Goal: Find specific page/section: Find specific page/section

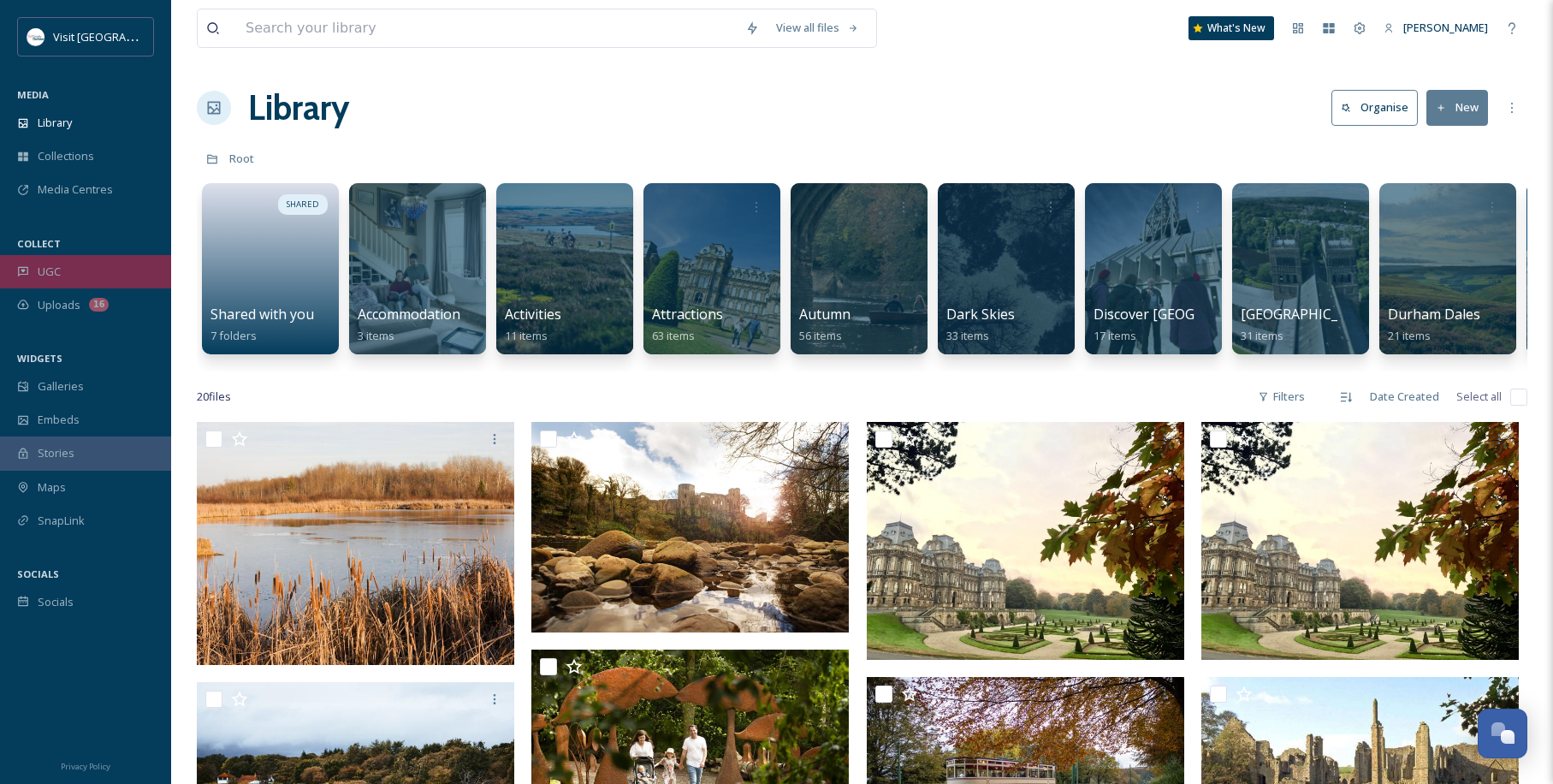
click at [51, 269] on span "UGC" at bounding box center [48, 271] width 23 height 16
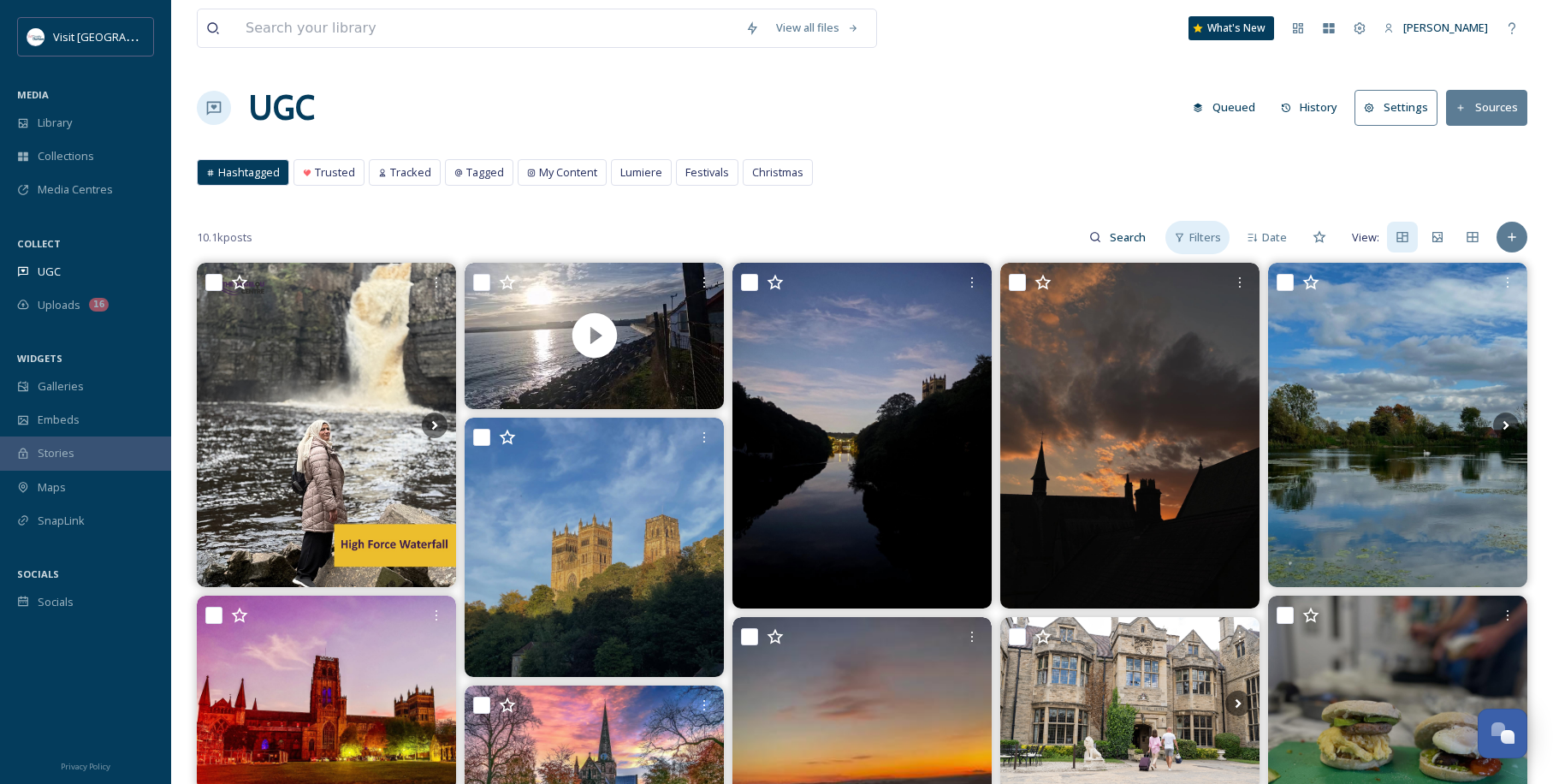
click at [1218, 232] on span "Filters" at bounding box center [1206, 237] width 32 height 16
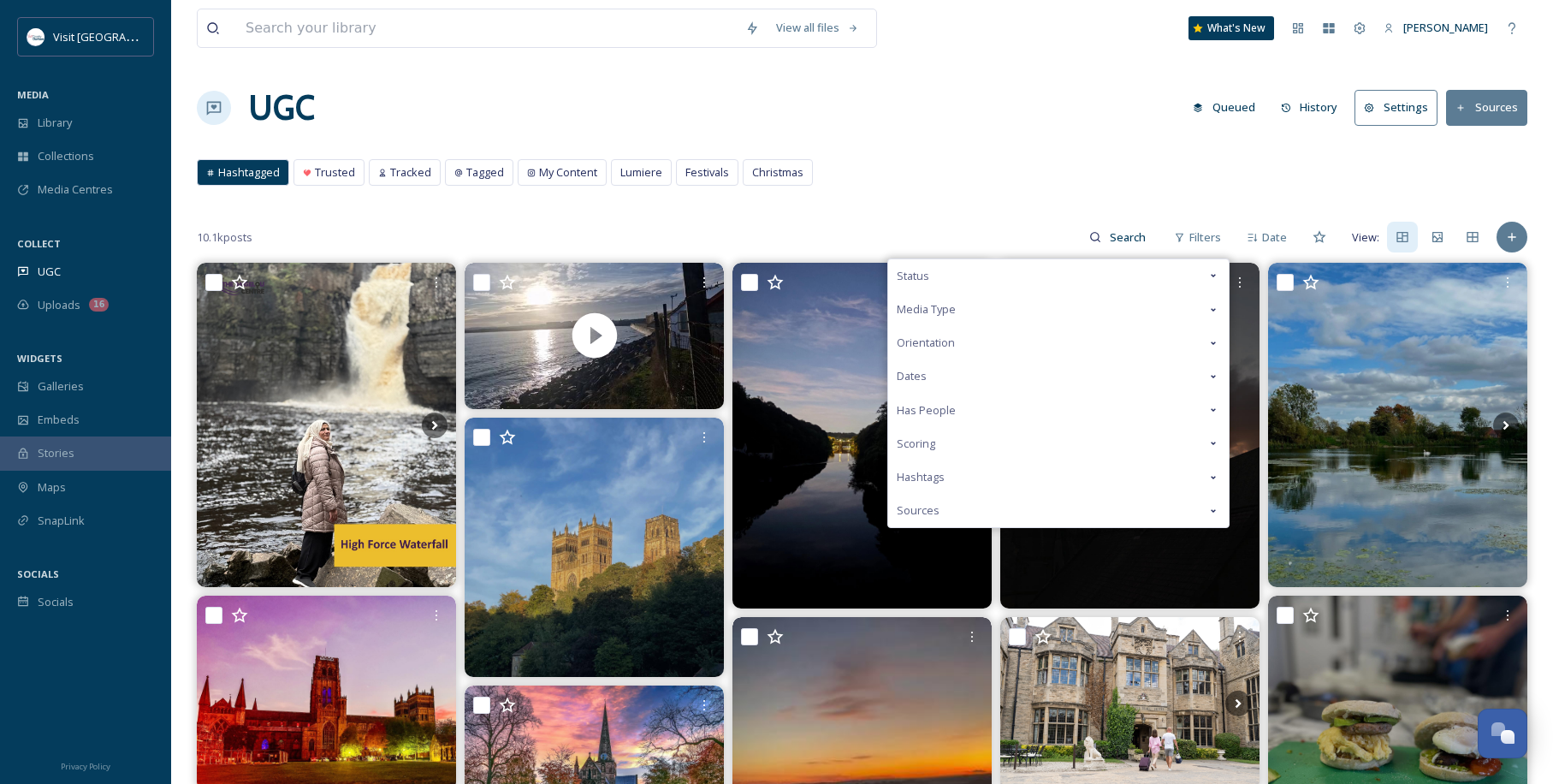
click at [932, 283] on div "Status" at bounding box center [1059, 276] width 341 height 33
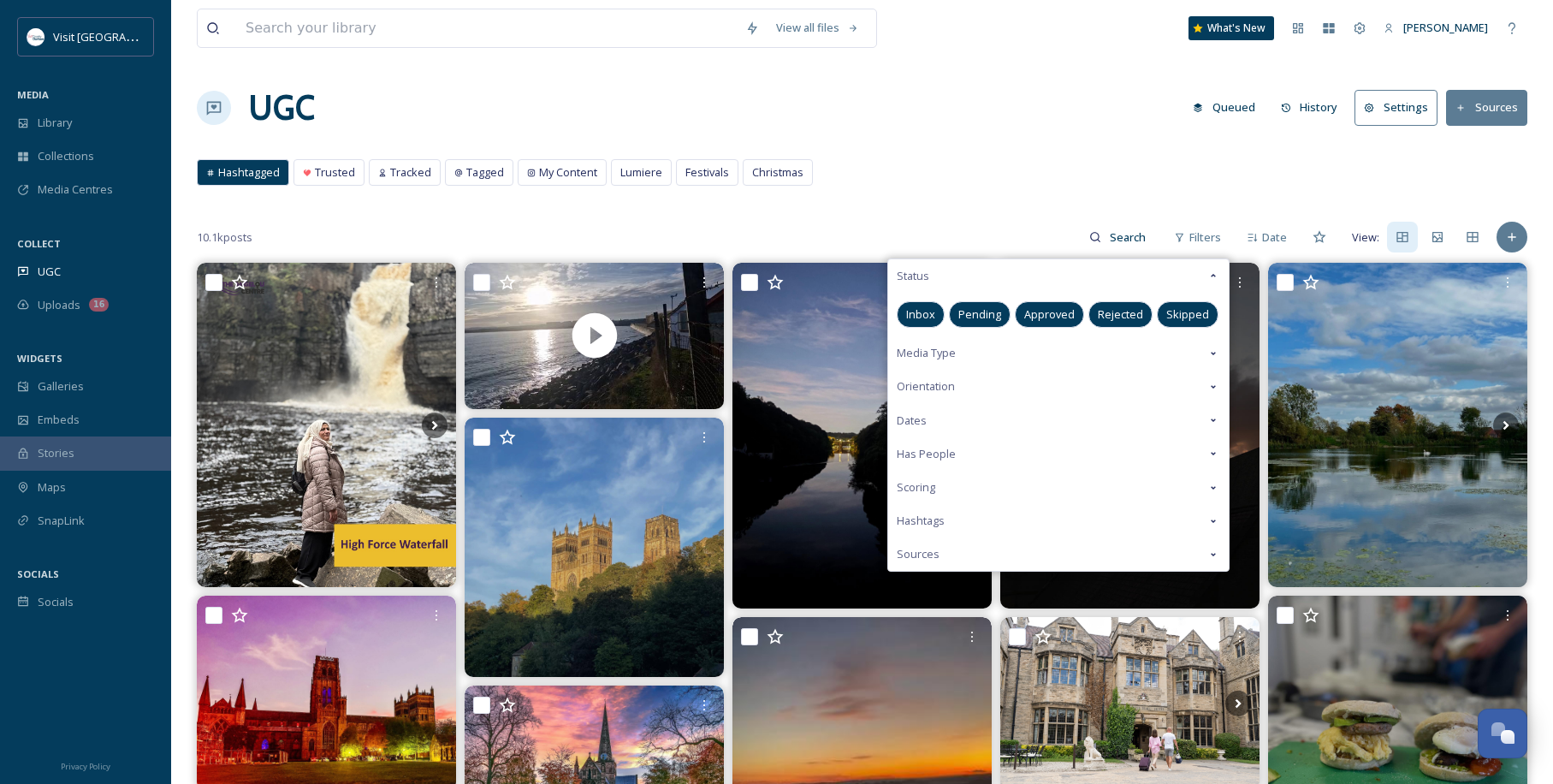
click at [1037, 301] on div "Approved" at bounding box center [1050, 314] width 70 height 27
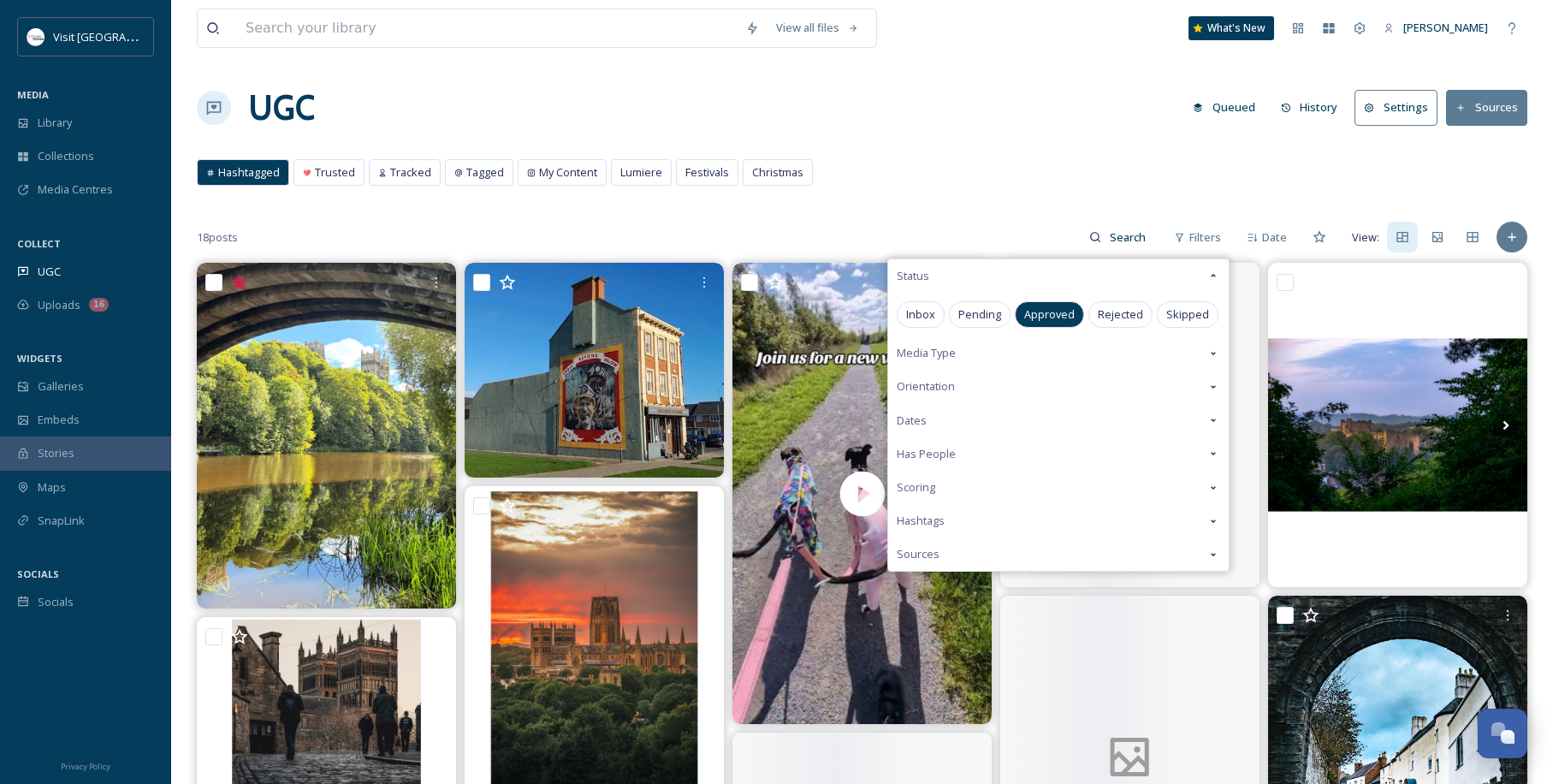
click at [1019, 186] on div "Hashtagged Trusted Tracked Tagged My Content Lumiere Festivals Christmas Hashta…" at bounding box center [863, 177] width 1331 height 35
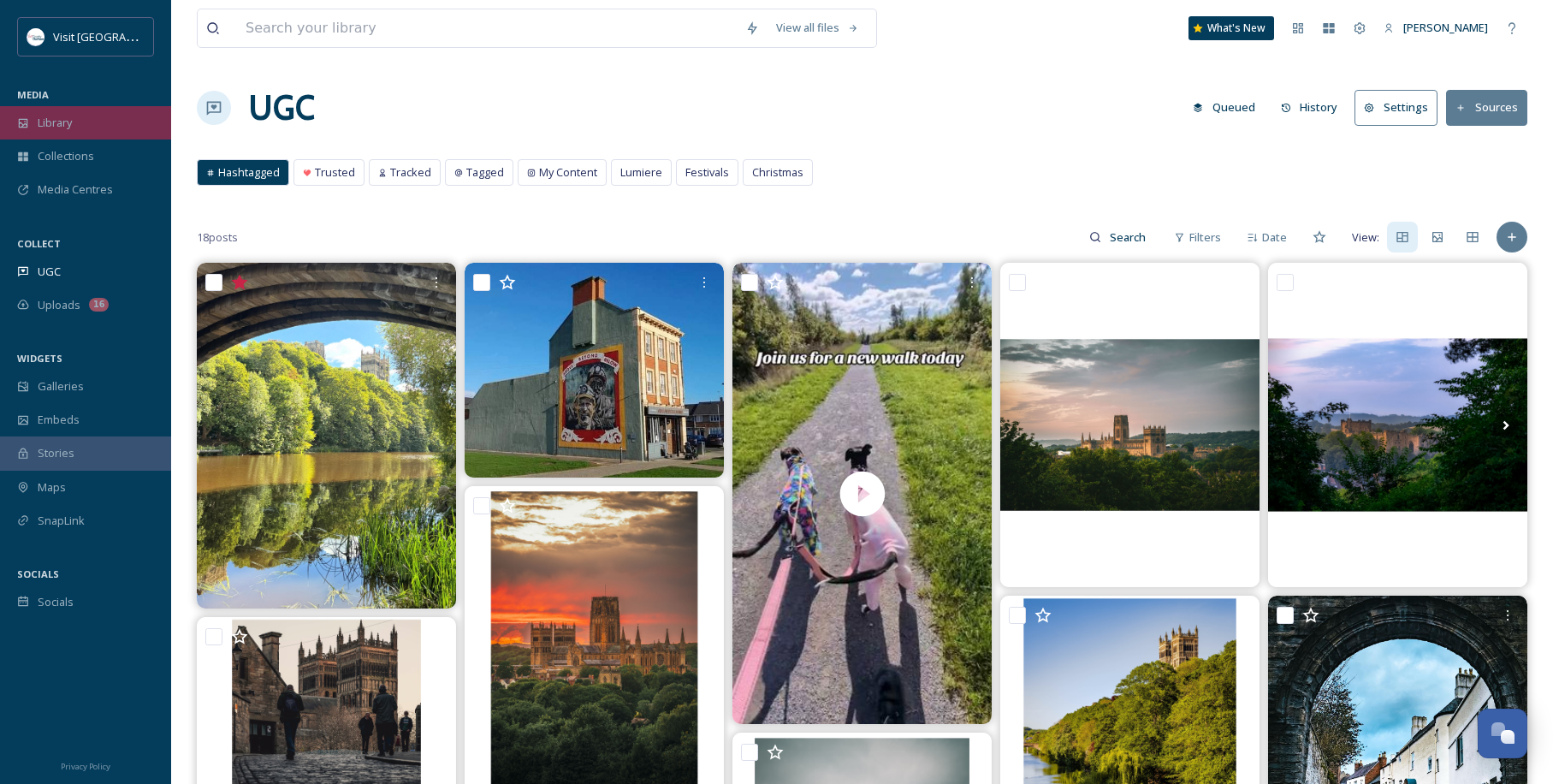
click at [52, 117] on span "Library" at bounding box center [54, 122] width 34 height 16
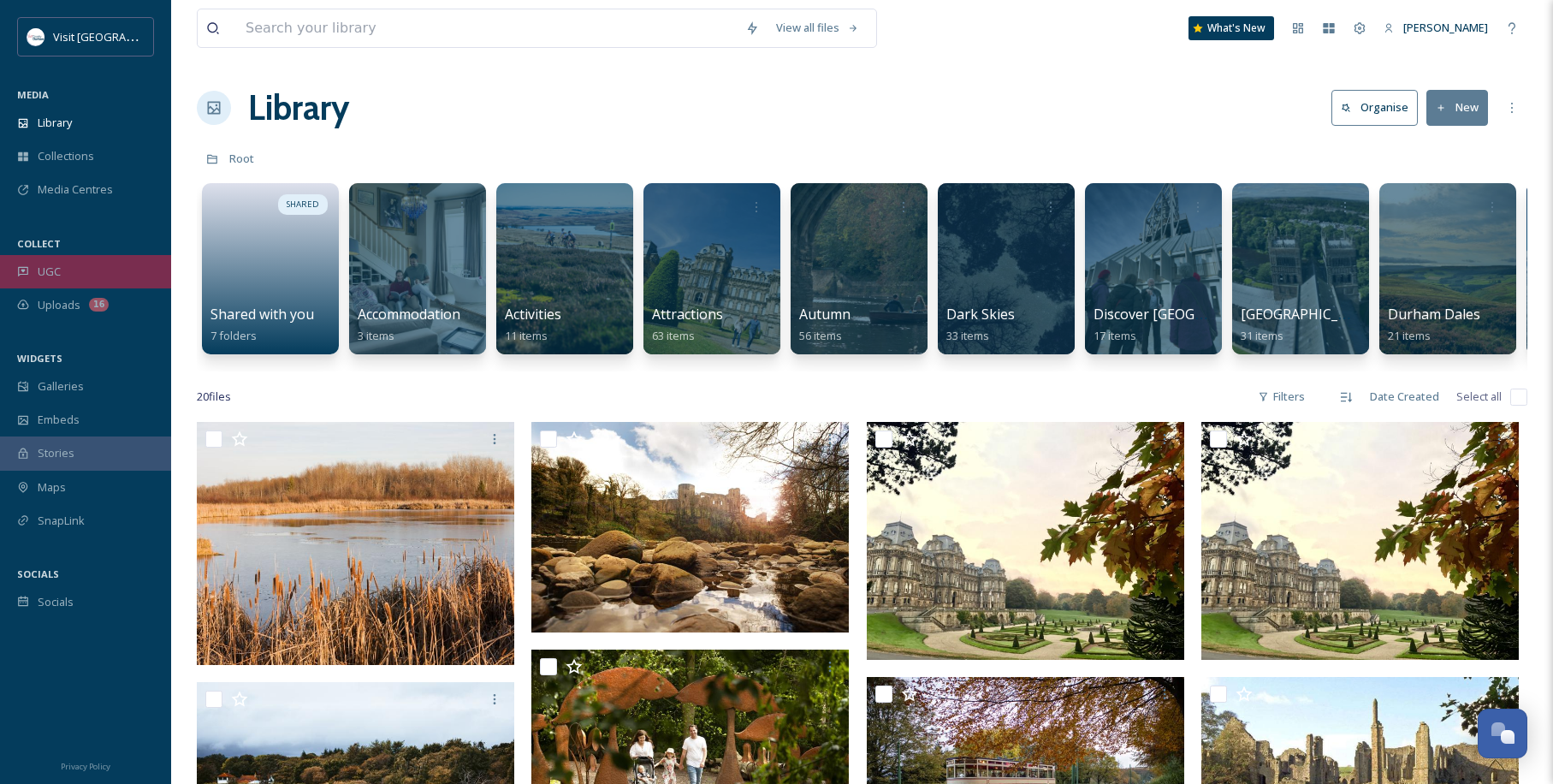
click at [80, 279] on div "UGC" at bounding box center [86, 272] width 171 height 33
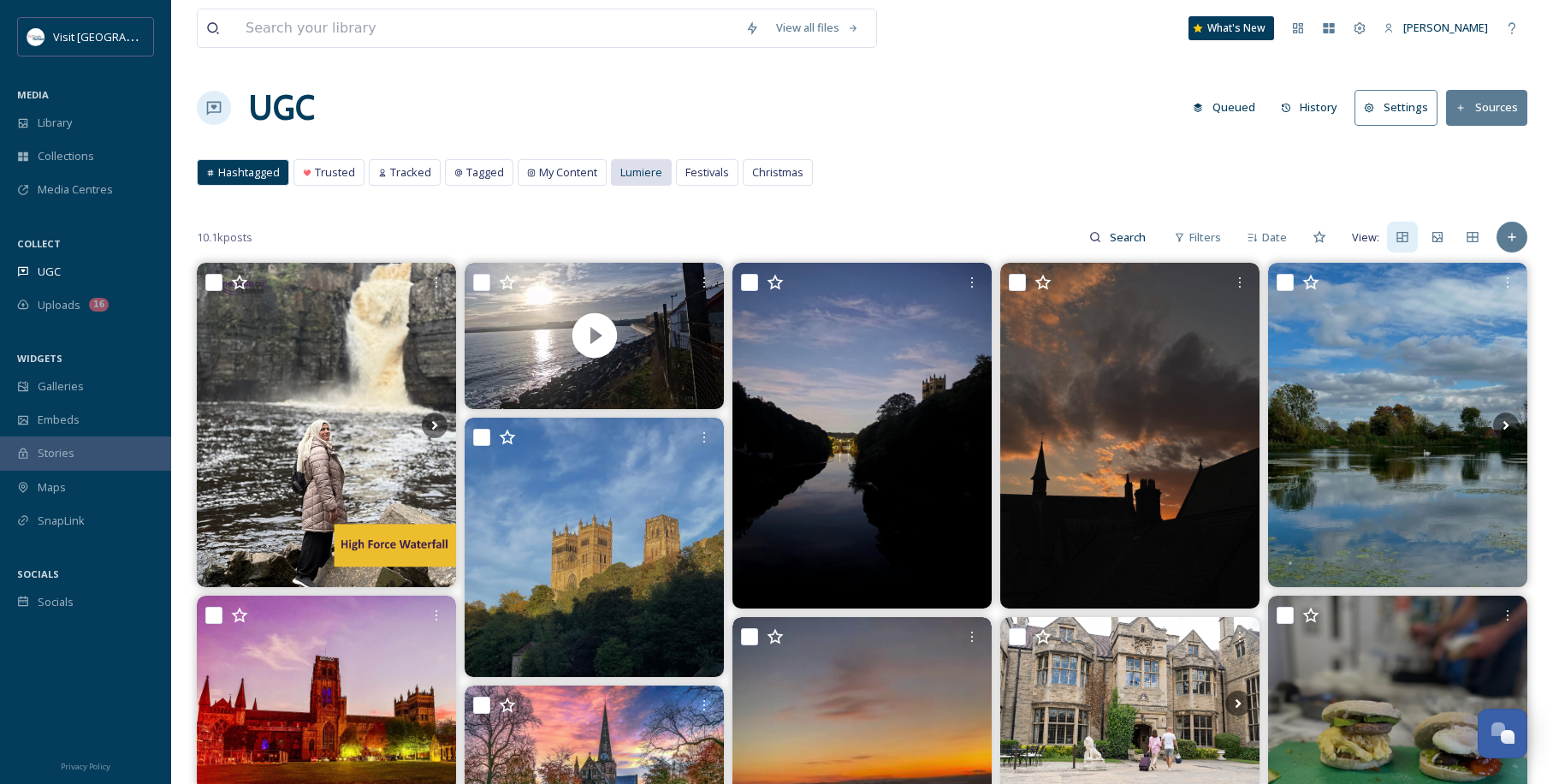
click at [623, 184] on div "Lumiere" at bounding box center [641, 172] width 59 height 25
